Goal: Transaction & Acquisition: Purchase product/service

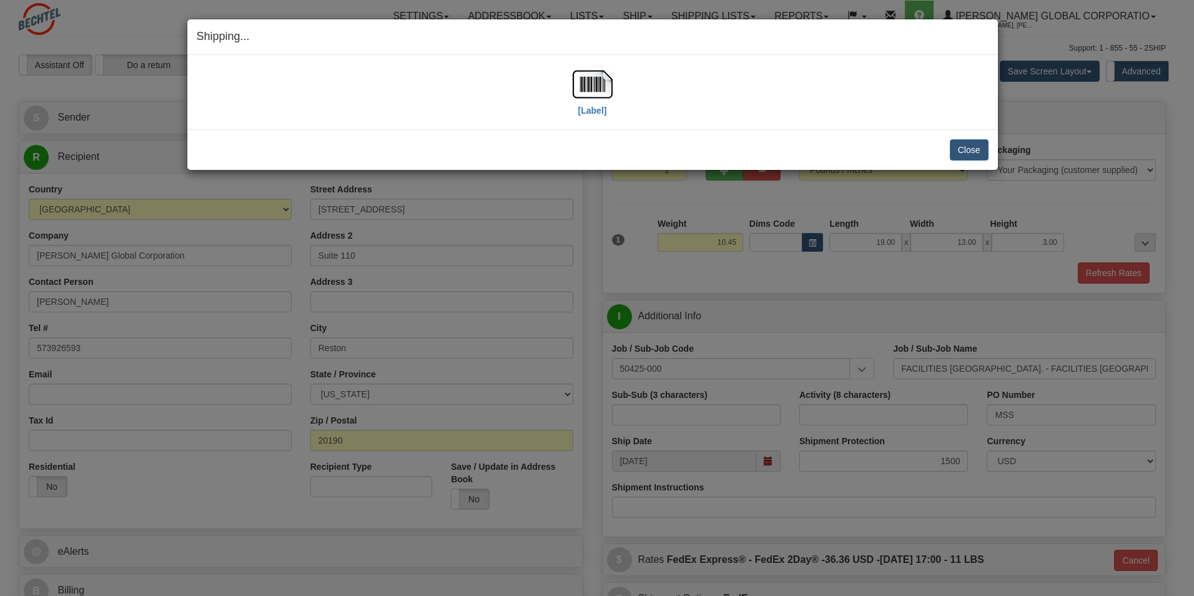
select select "VA"
click at [971, 151] on button "Close" at bounding box center [969, 149] width 39 height 21
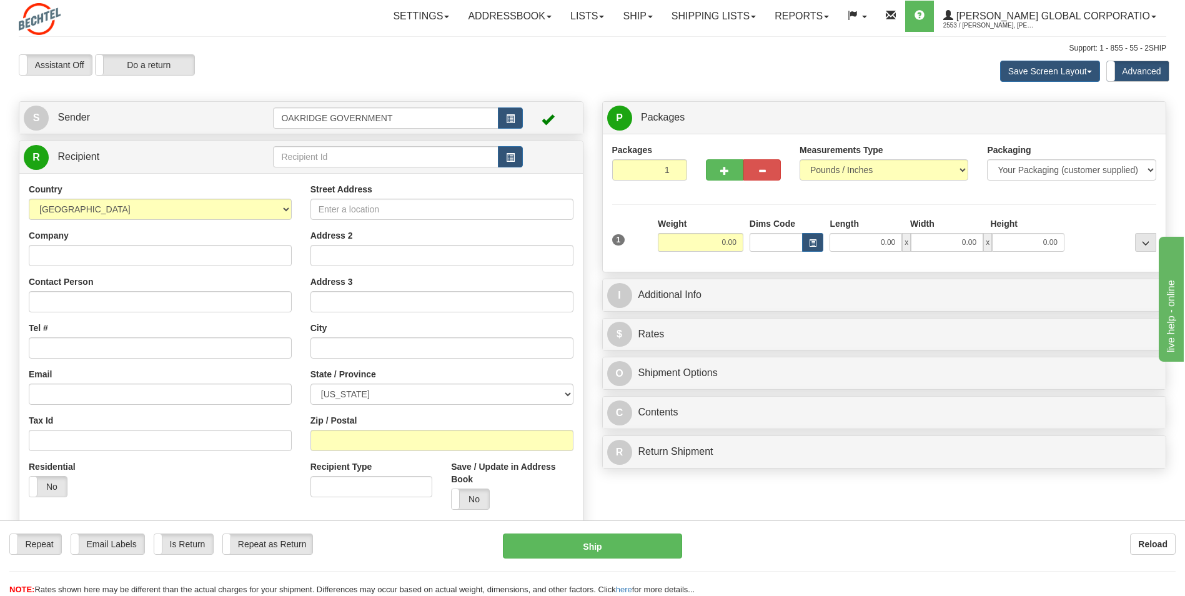
click at [936, 553] on div "Reload" at bounding box center [938, 543] width 475 height 21
click at [146, 250] on input "Company" at bounding box center [160, 255] width 263 height 21
type input "N"
type input "[PERSON_NAME] Sourcing"
type input "[PERSON_NAME]"
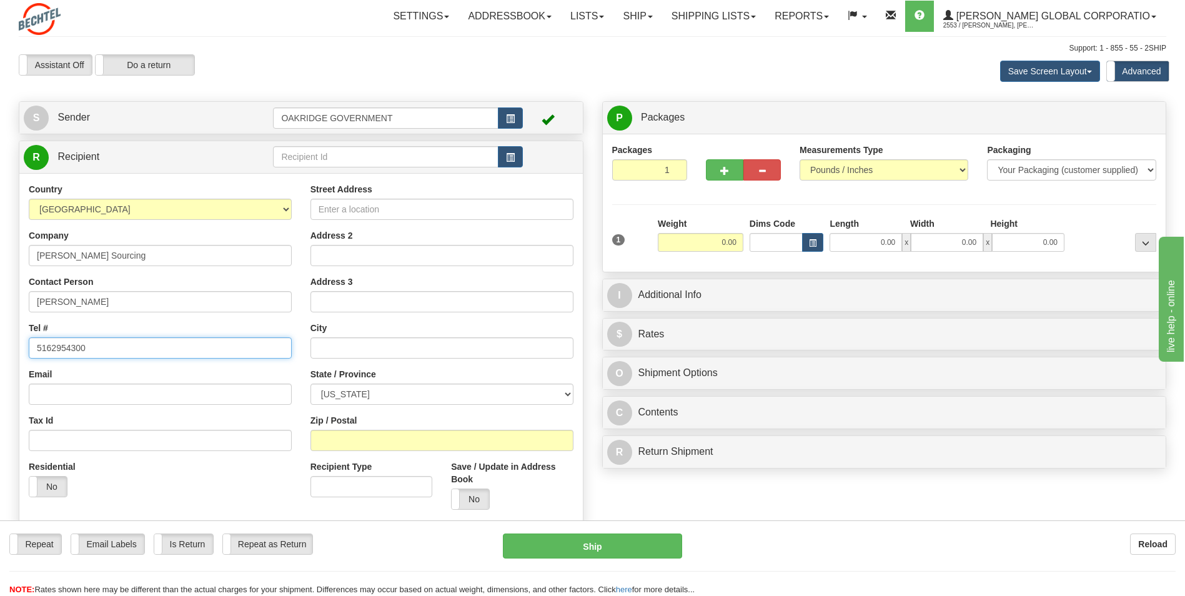
type input "5162954300"
click at [447, 211] on input "Street Address" at bounding box center [441, 209] width 263 height 21
type input "[STREET_ADDRESS][PERSON_NAME]"
type input "Lynbrook"
select select "NY"
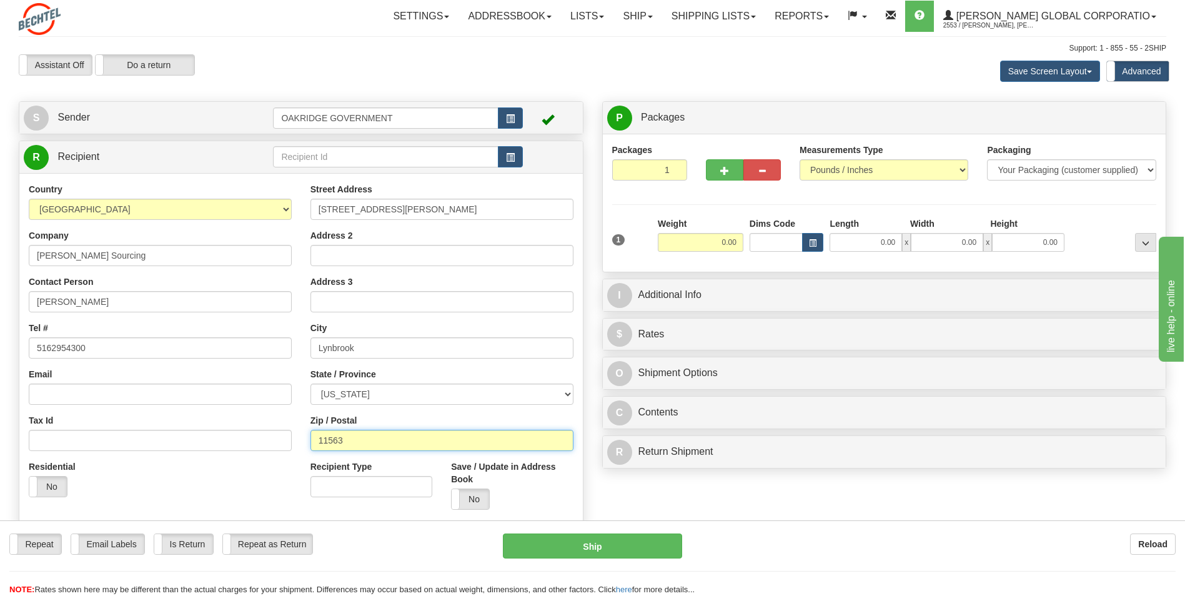
type input "11563"
click at [706, 246] on input "0.00" at bounding box center [701, 242] width 86 height 19
type input "1"
type input "5.00"
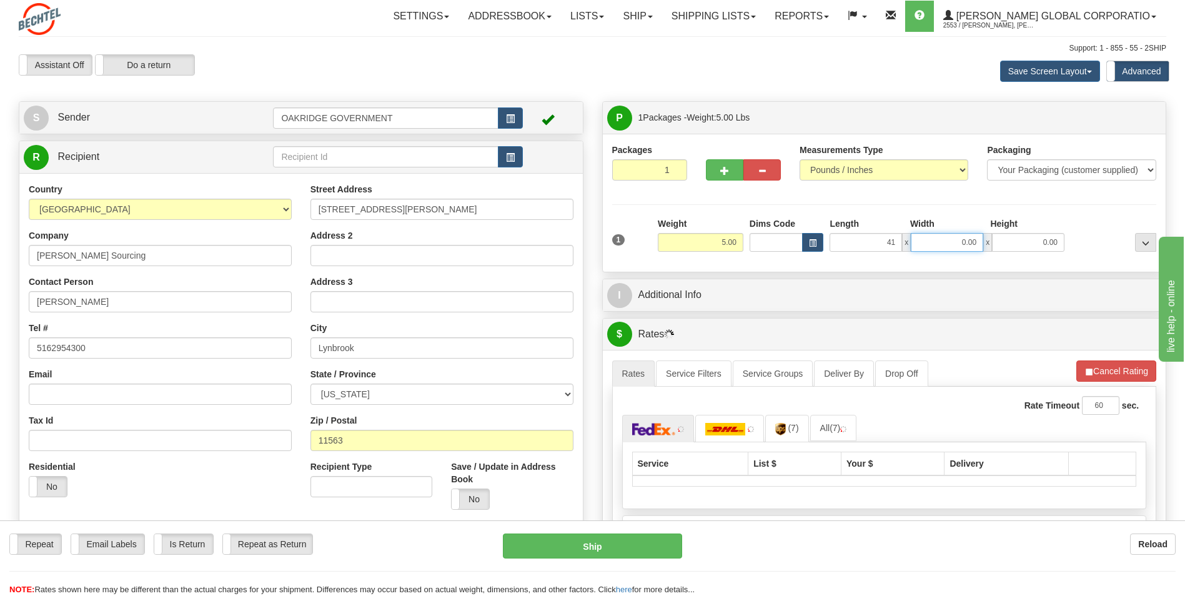
type input "41.00"
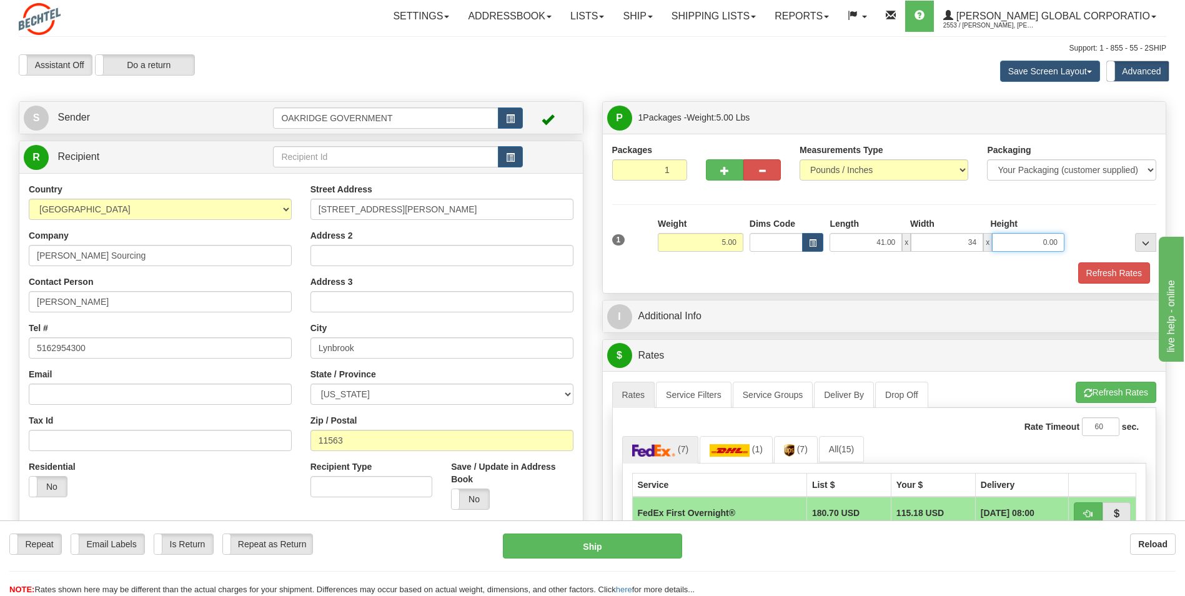
type input "34.00"
type input "2.00"
click at [1147, 243] on span "..." at bounding box center [1145, 243] width 7 height 7
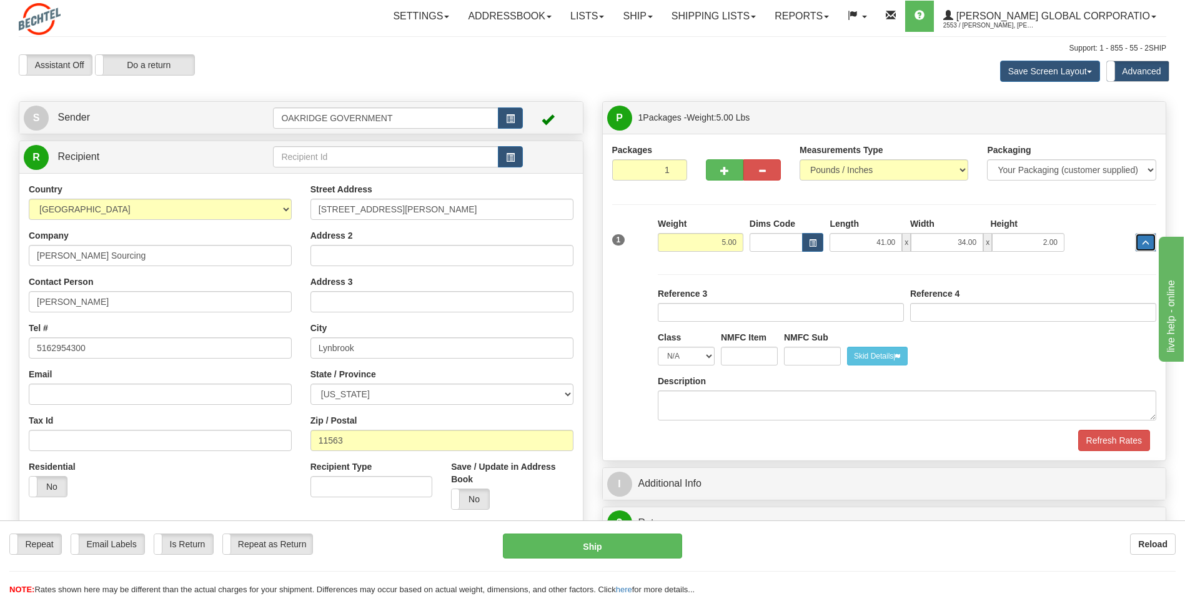
click at [1147, 243] on span "..." at bounding box center [1145, 243] width 7 height 7
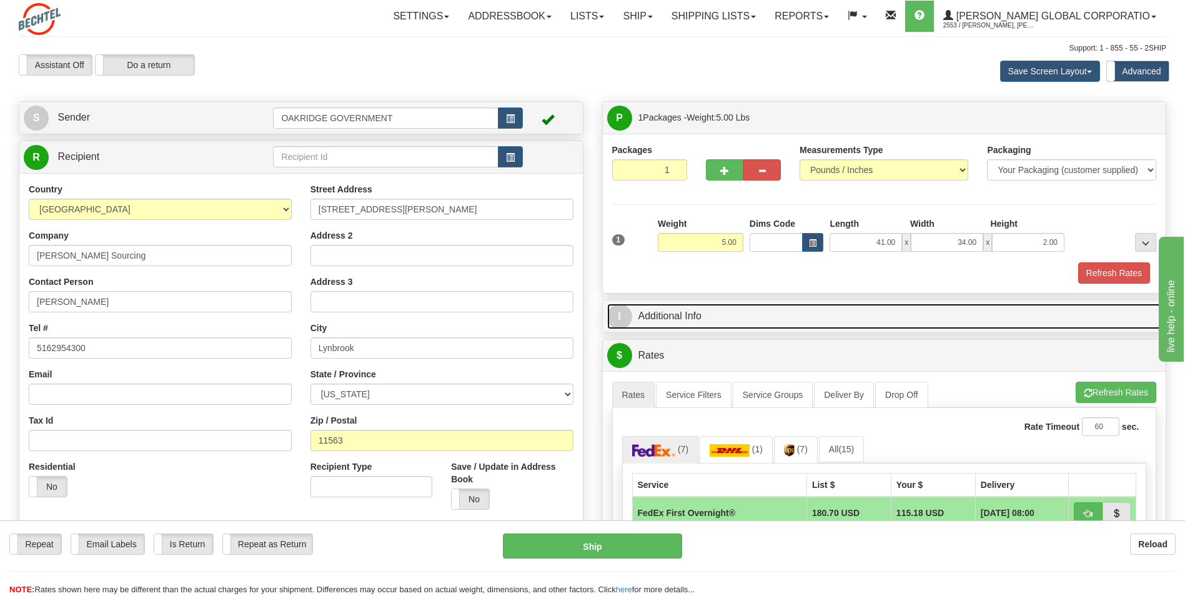
click at [655, 310] on link "I Additional Info" at bounding box center [884, 317] width 555 height 26
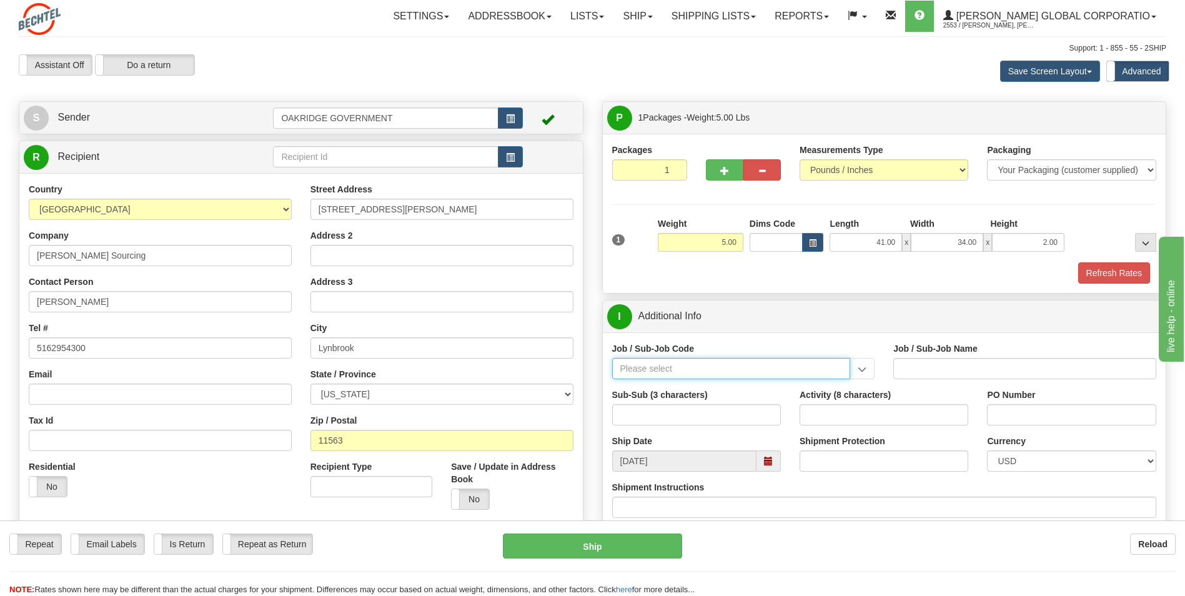
click at [690, 363] on input "Job / Sub-Job Code" at bounding box center [731, 368] width 239 height 21
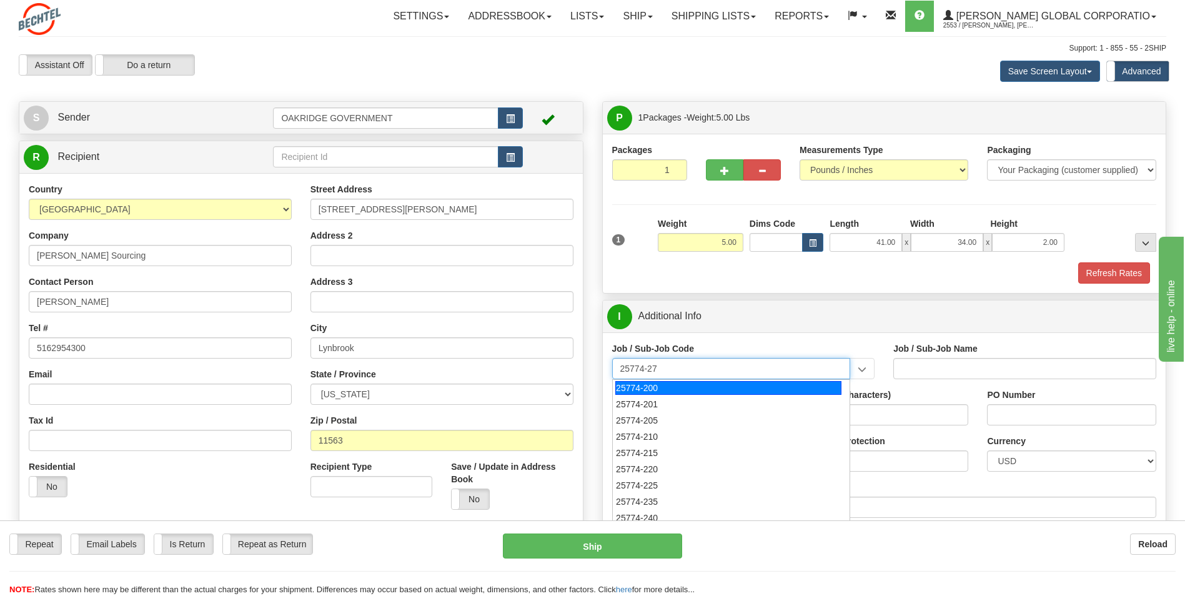
type input "25774-272"
click at [695, 388] on div "25774-272" at bounding box center [728, 388] width 226 height 14
type input "UPF - BNI ODCS NON-TAXABLE TO BNI- TAXABLE TO CNS"
type input "25774-272"
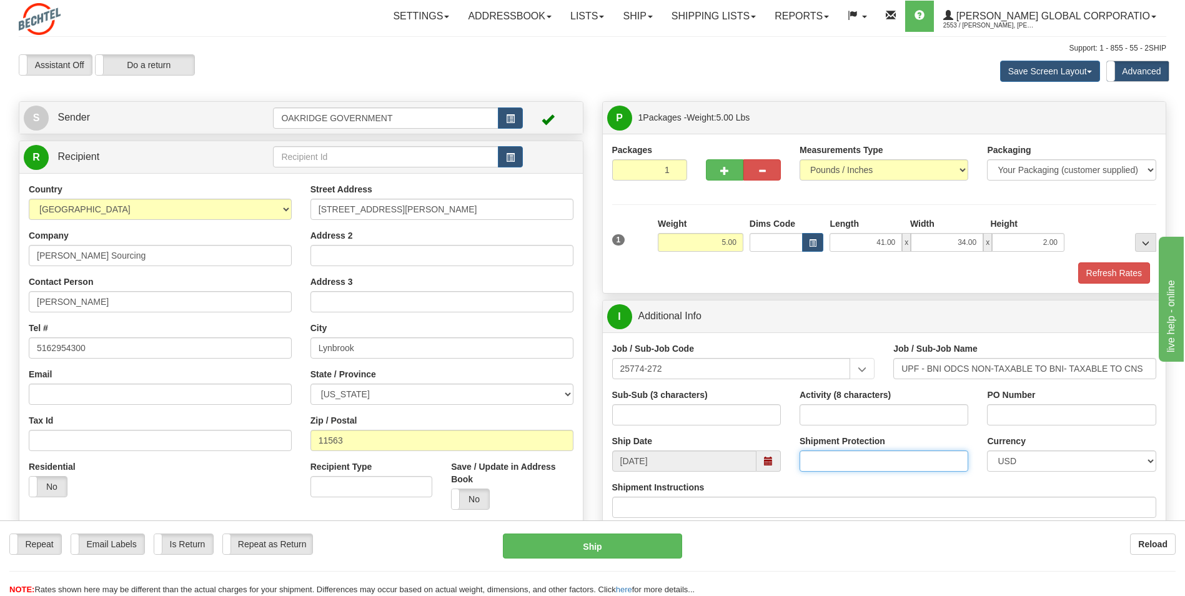
click at [823, 453] on input "Shipment Protection" at bounding box center [883, 460] width 169 height 21
type input "11,100"
click at [805, 423] on input "Activity (8 characters)" at bounding box center [883, 414] width 169 height 21
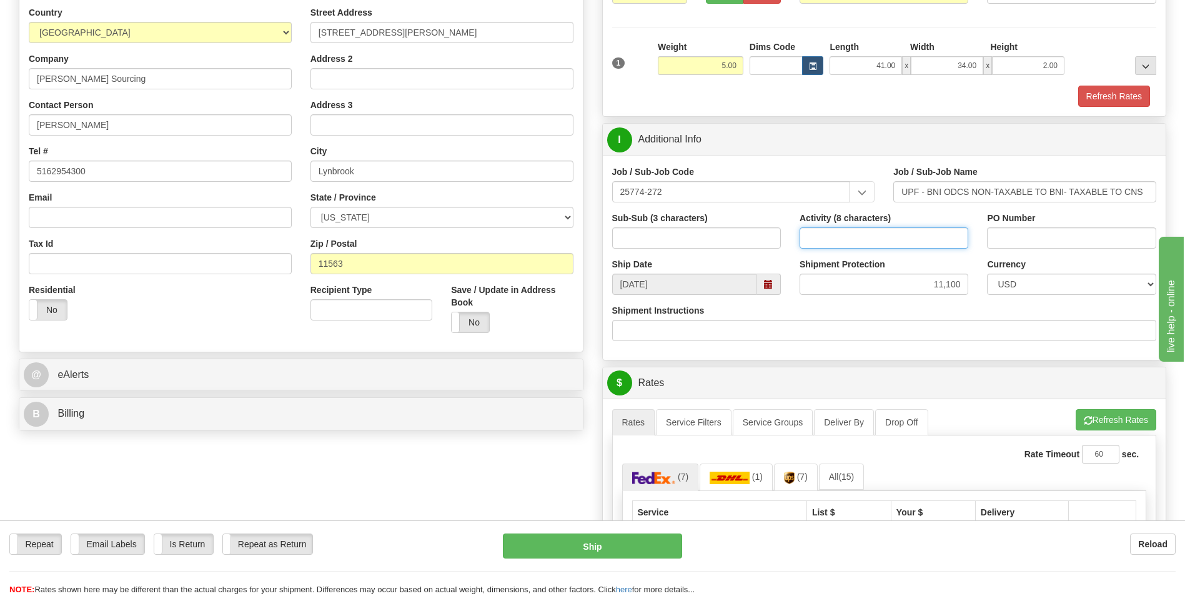
scroll to position [187, 0]
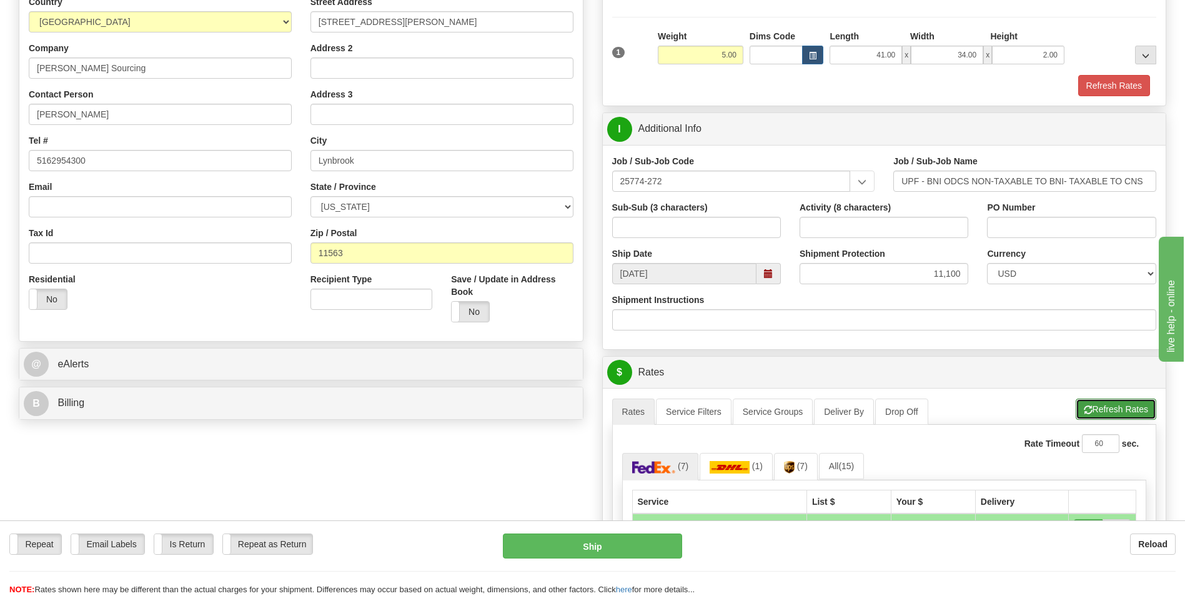
click at [1096, 408] on button "Refresh Rates" at bounding box center [1115, 408] width 81 height 21
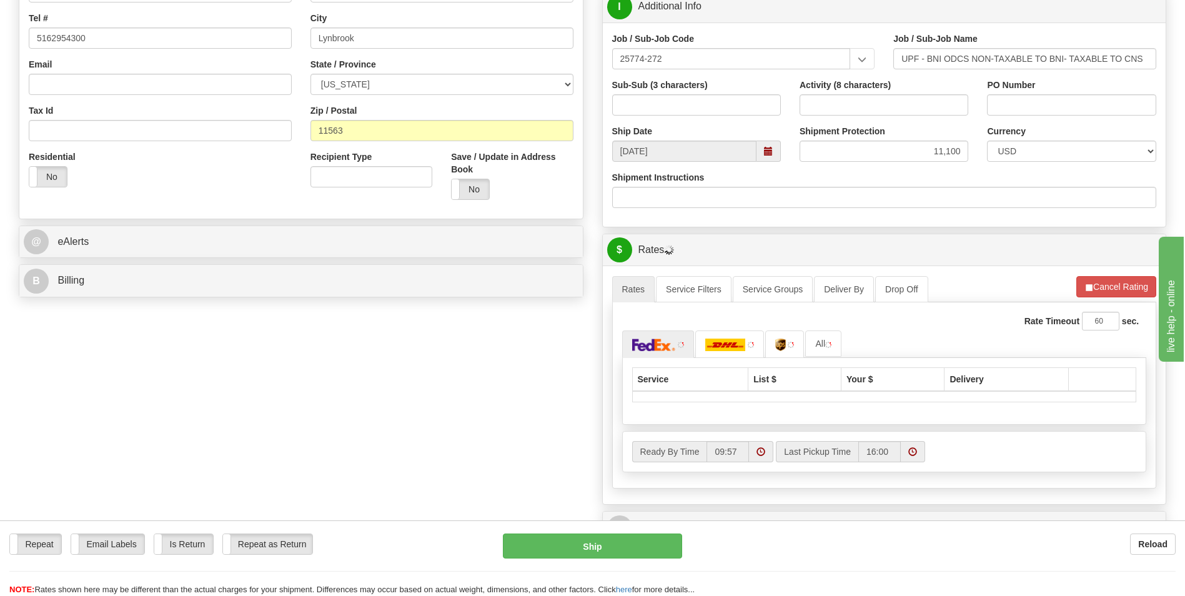
scroll to position [312, 0]
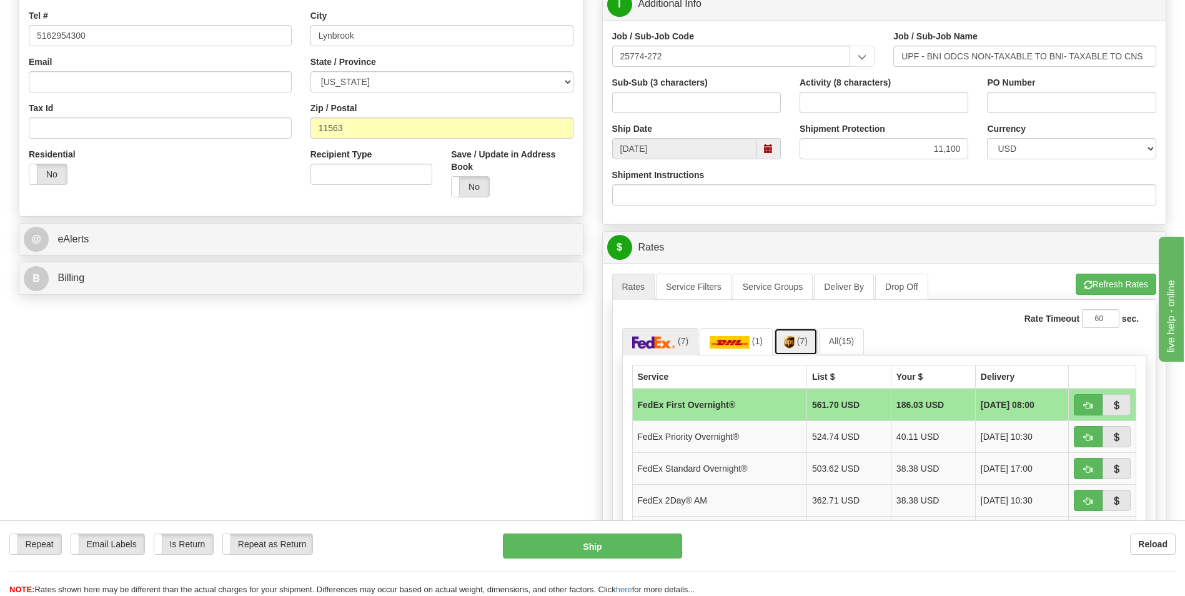
click at [789, 341] on img at bounding box center [789, 342] width 11 height 12
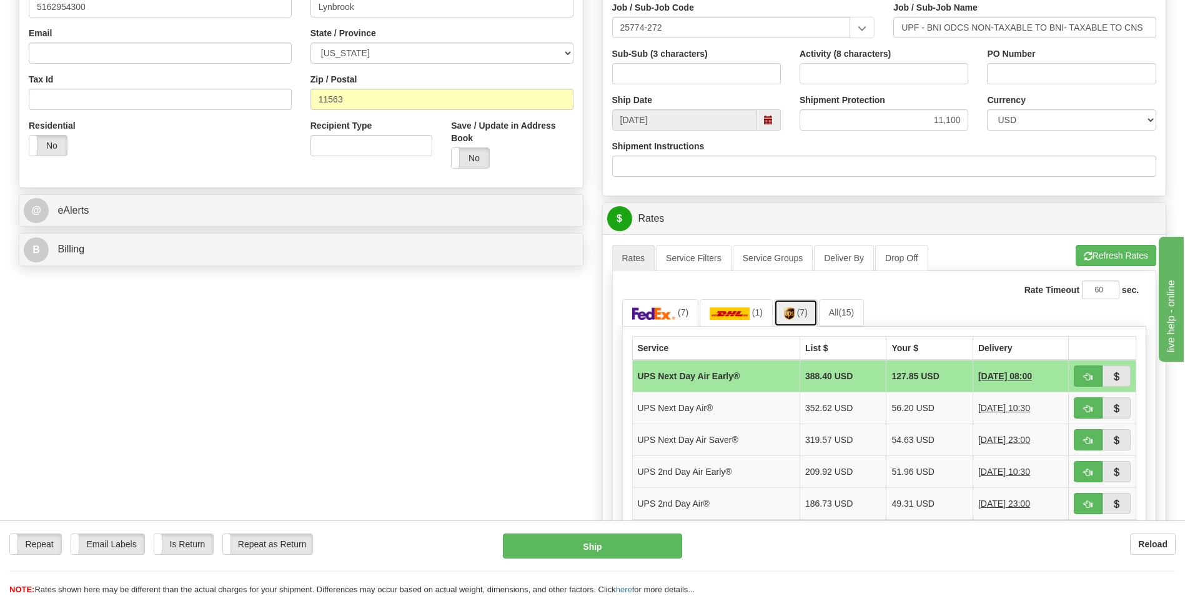
scroll to position [375, 0]
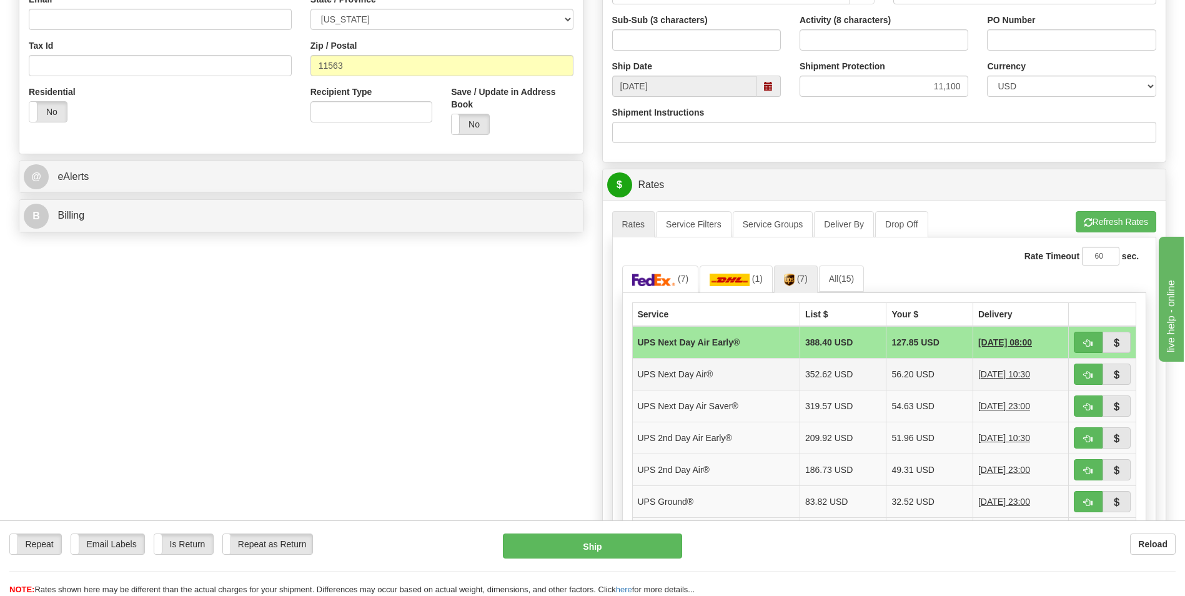
click at [764, 374] on td "UPS Next Day Air®" at bounding box center [716, 374] width 168 height 32
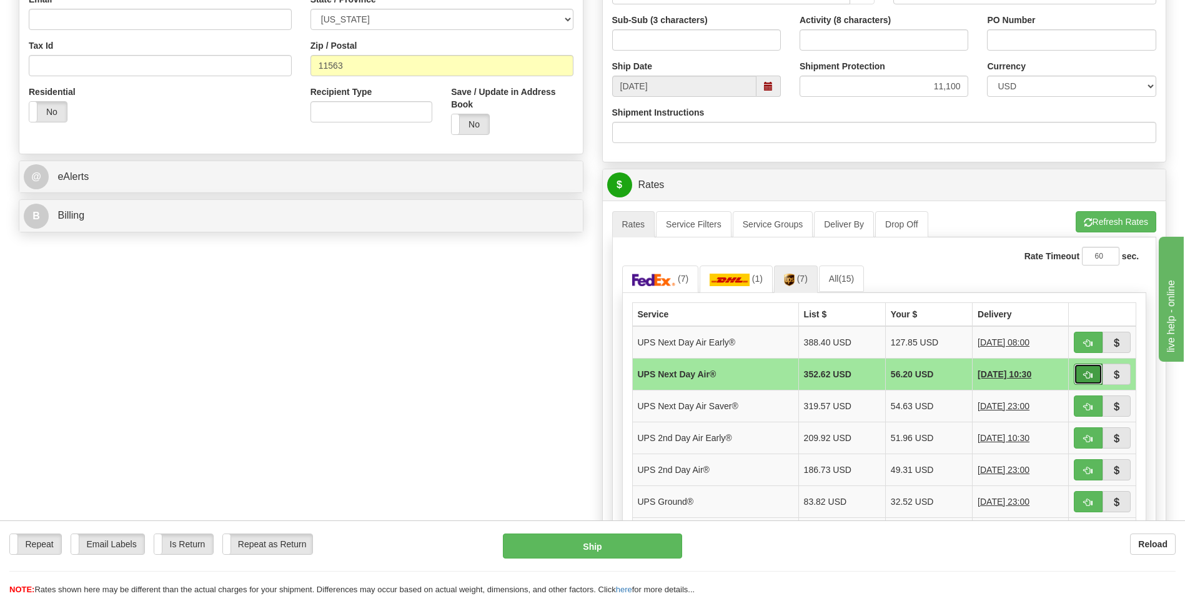
click at [1080, 378] on button "button" at bounding box center [1088, 373] width 29 height 21
type input "01"
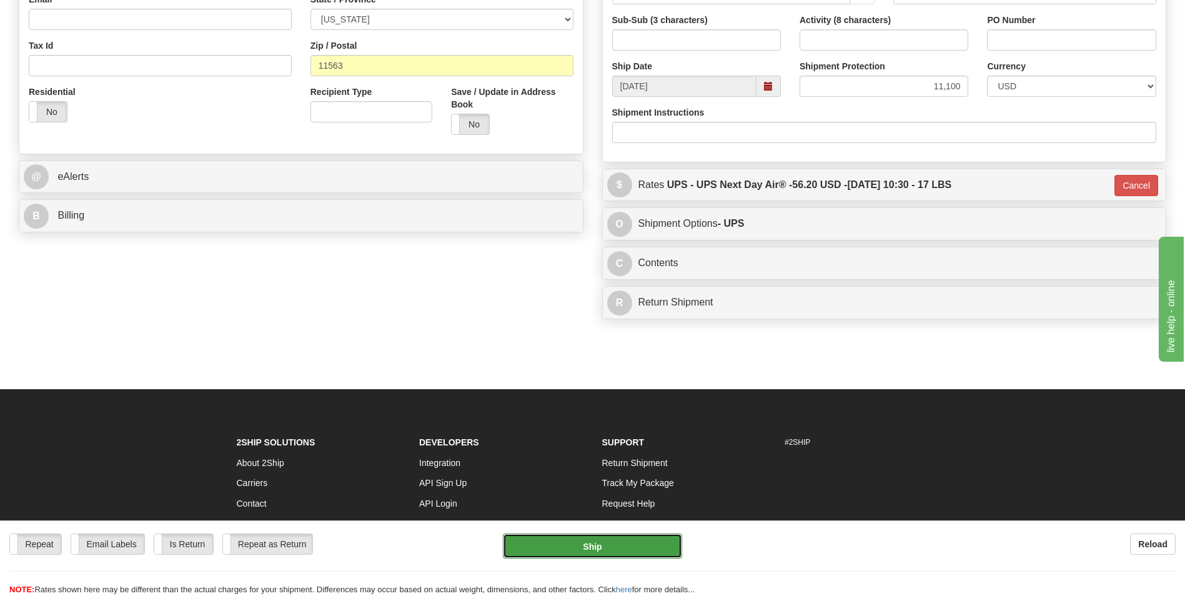
click at [588, 541] on button "Ship" at bounding box center [592, 545] width 179 height 25
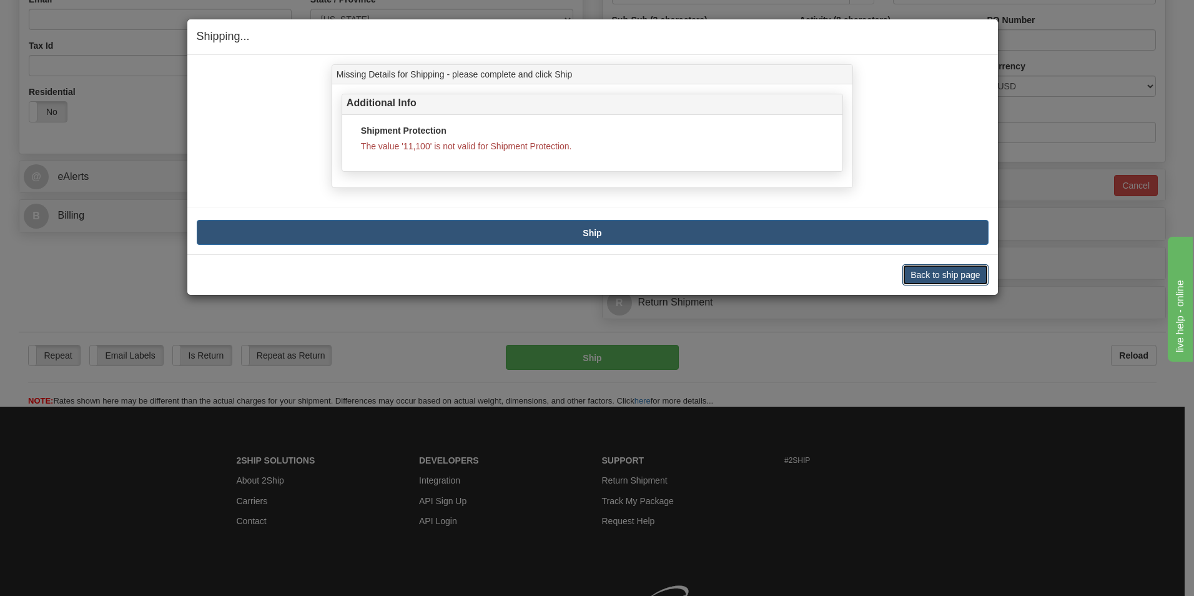
click at [936, 278] on button "Back to ship page" at bounding box center [945, 274] width 86 height 21
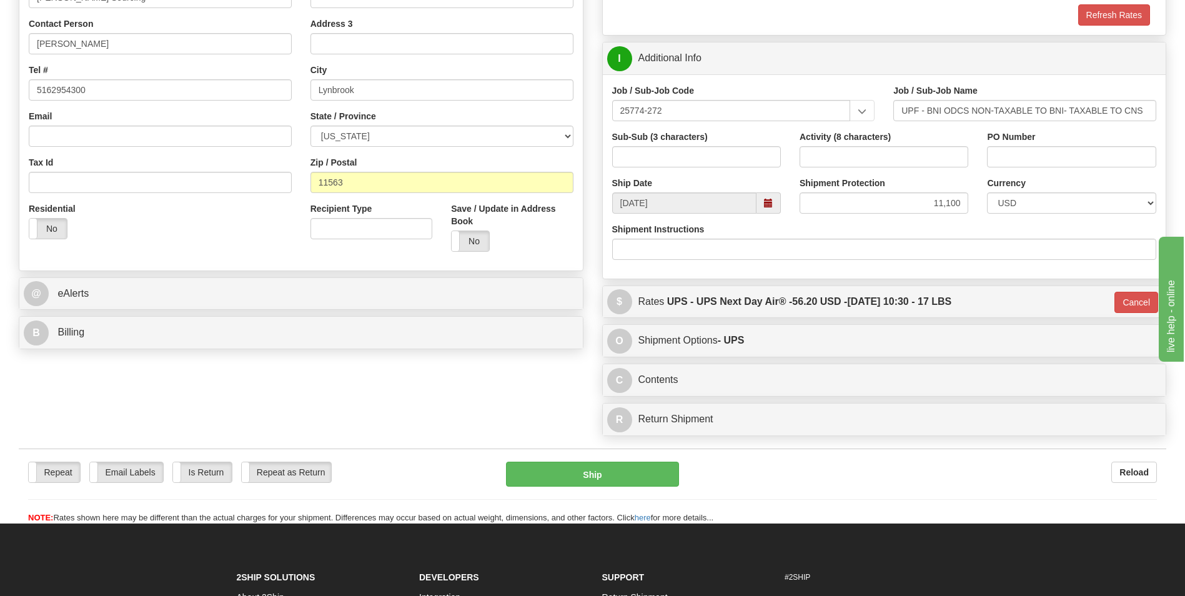
scroll to position [62, 0]
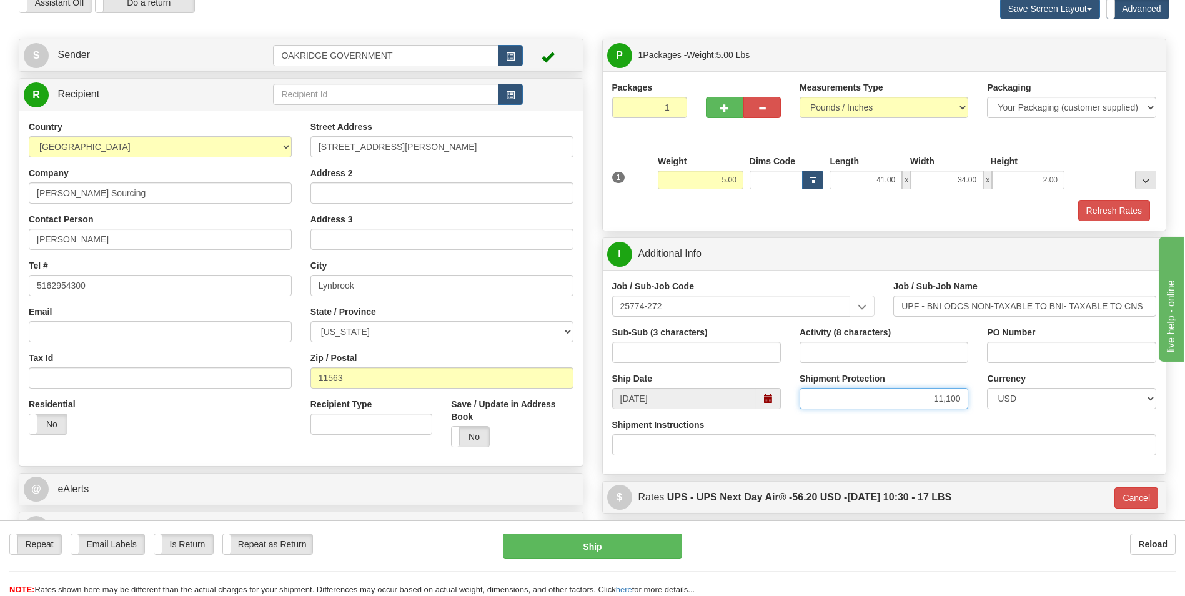
click at [964, 401] on input "11,100" at bounding box center [883, 398] width 169 height 21
type input "1"
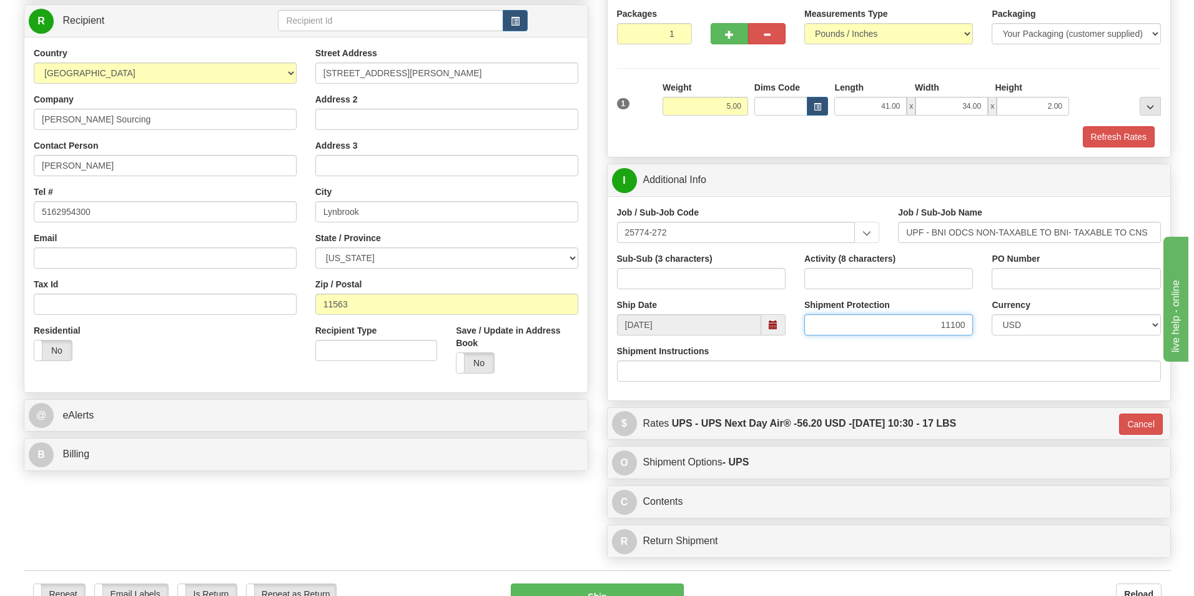
scroll to position [375, 0]
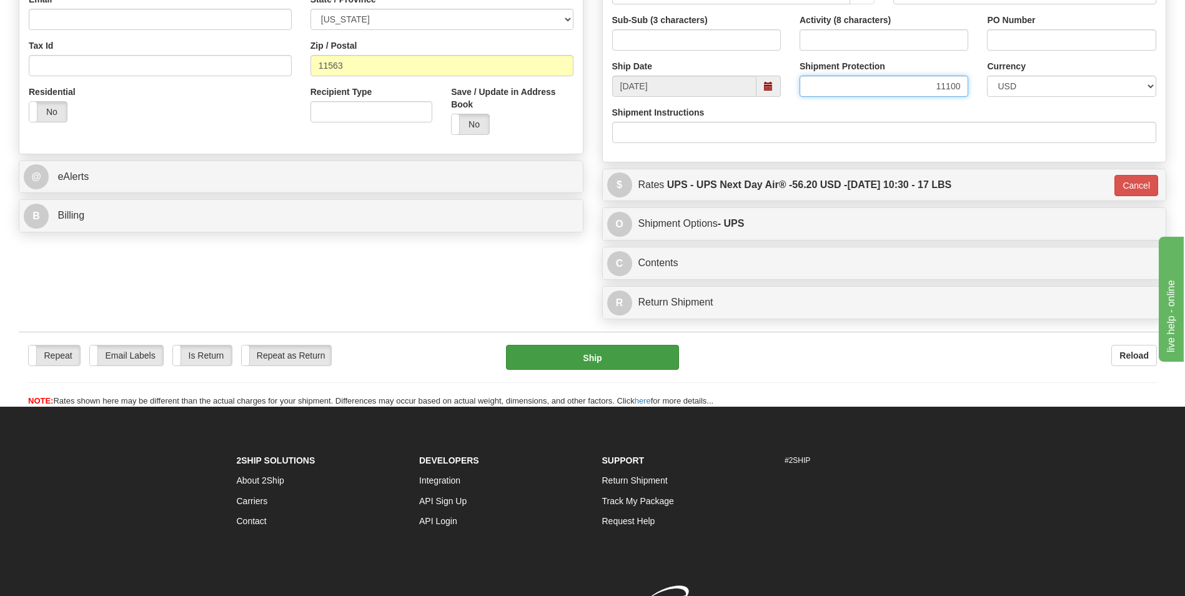
type input "11100"
click at [610, 365] on button "Ship" at bounding box center [592, 357] width 172 height 25
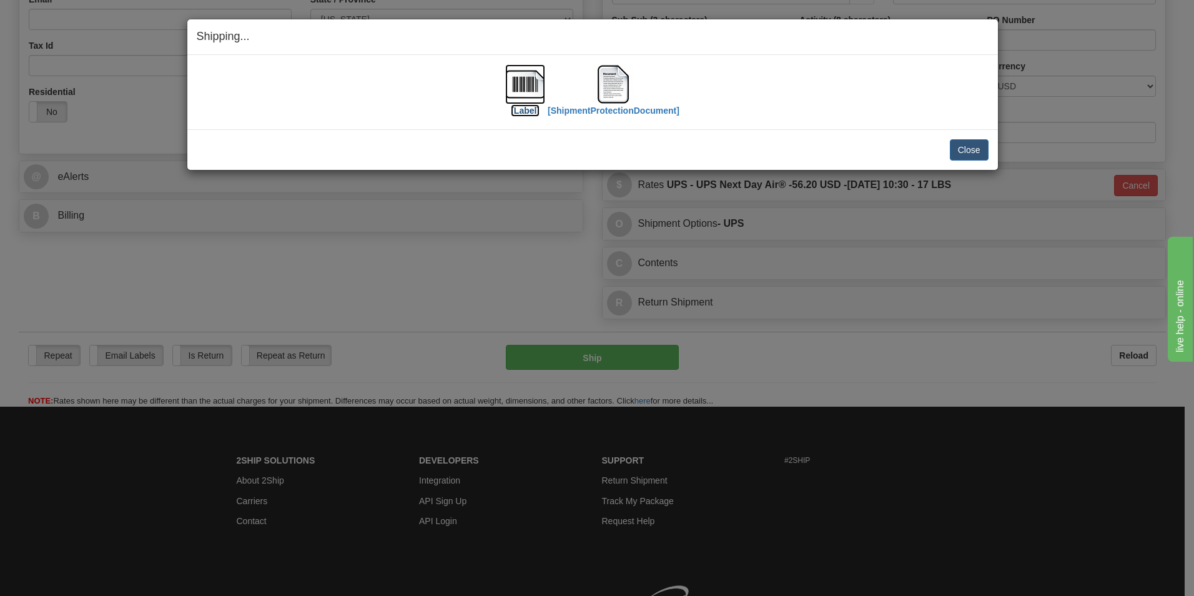
click at [520, 87] on img at bounding box center [525, 84] width 40 height 40
click at [617, 85] on img at bounding box center [613, 84] width 40 height 40
click at [937, 405] on div "Shipping... Your SHIPMENT will EXPIRE in [Label] [ShipmentProtectionDocument] I…" at bounding box center [597, 298] width 1194 height 596
click at [957, 149] on button "Close" at bounding box center [969, 149] width 39 height 21
